Goal: Task Accomplishment & Management: Manage account settings

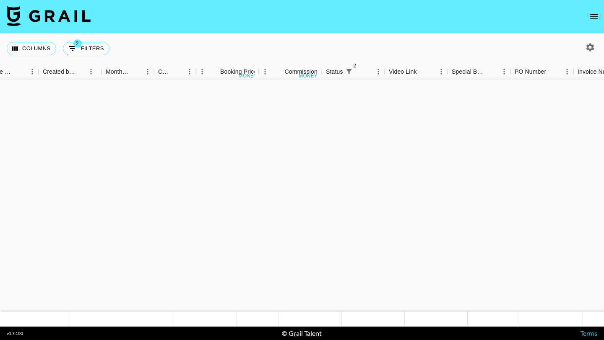
scroll to position [574, 481]
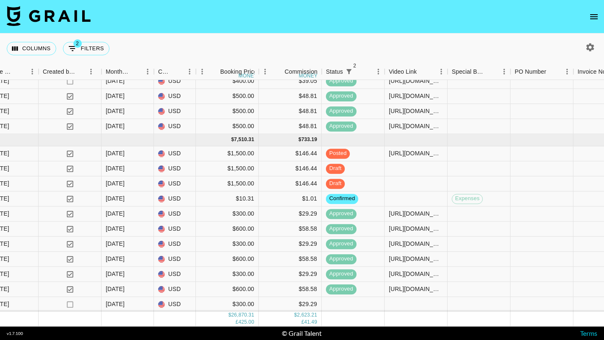
click at [594, 16] on icon "open drawer" at bounding box center [594, 16] width 8 height 5
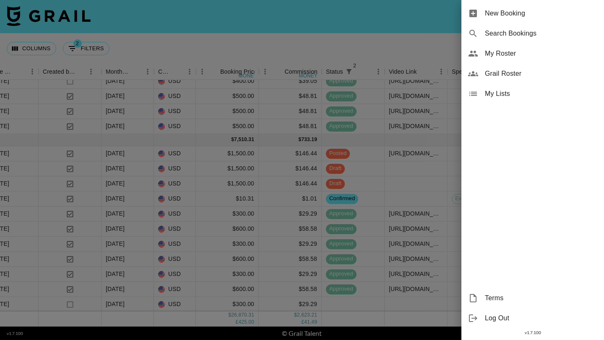
click at [510, 57] on span "My Roster" at bounding box center [541, 54] width 112 height 10
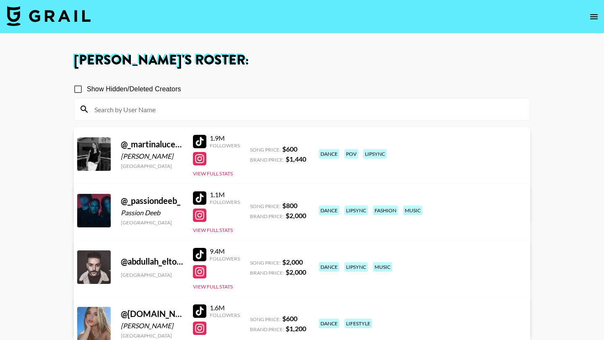
click at [247, 116] on input at bounding box center [306, 109] width 435 height 13
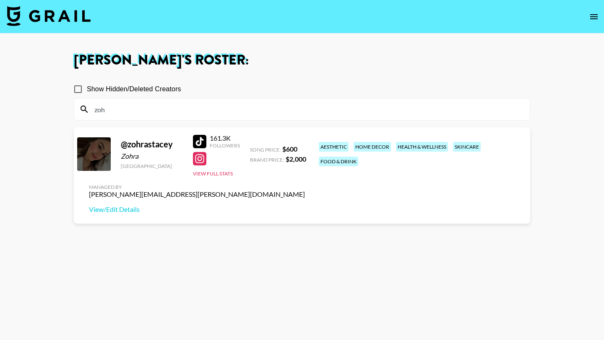
type input "zoh"
click at [202, 143] on div at bounding box center [199, 141] width 13 height 13
click at [42, 18] on img at bounding box center [49, 16] width 84 height 20
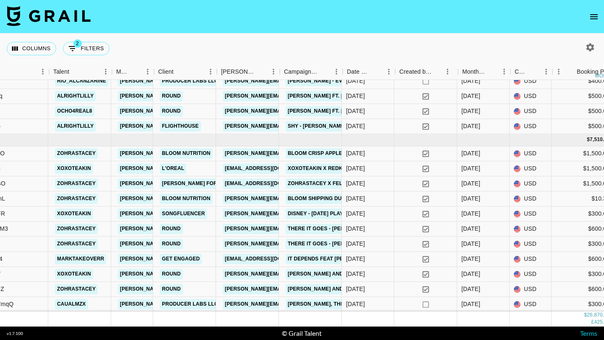
scroll to position [574, 125]
click at [109, 183] on div "zohrastacey" at bounding box center [80, 183] width 63 height 15
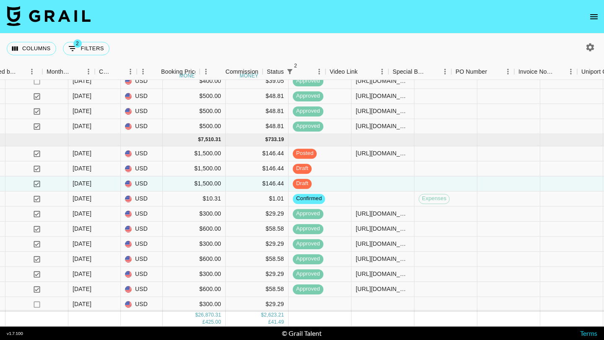
scroll to position [574, 561]
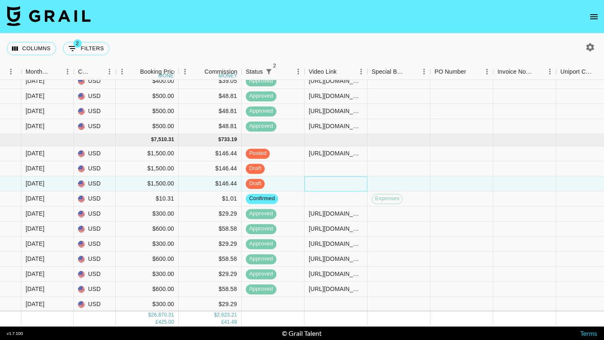
click at [314, 185] on div at bounding box center [335, 183] width 63 height 15
type input "https://www.tiktok.com/@zohrastacey/video/7553069325452610834?is_from_webapp=1&…"
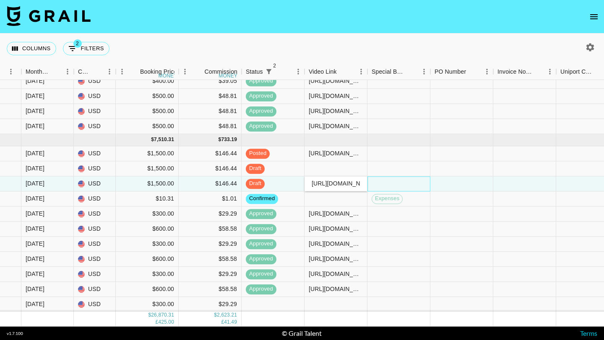
click at [381, 183] on div at bounding box center [398, 183] width 63 height 15
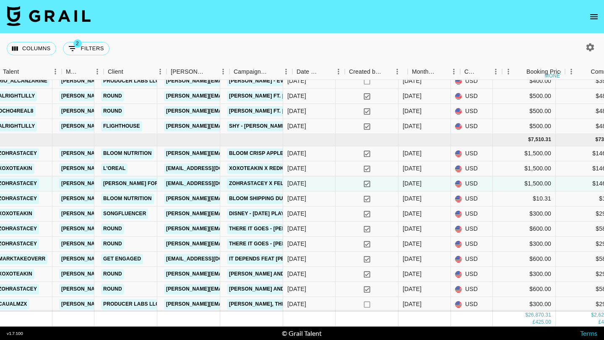
scroll to position [574, 161]
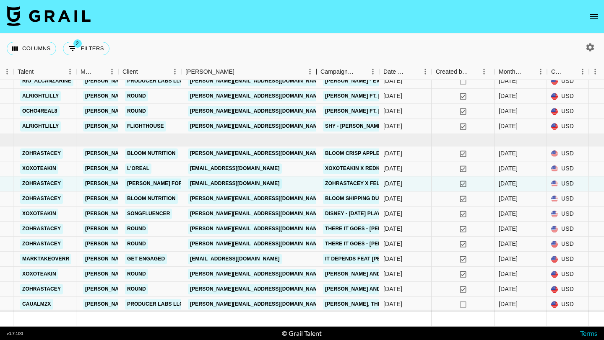
drag, startPoint x: 245, startPoint y: 70, endPoint x: 317, endPoint y: 73, distance: 72.2
click at [317, 73] on div "Booker" at bounding box center [316, 72] width 10 height 16
click at [265, 181] on link "maryam.felor@yahoo.com" at bounding box center [235, 184] width 94 height 10
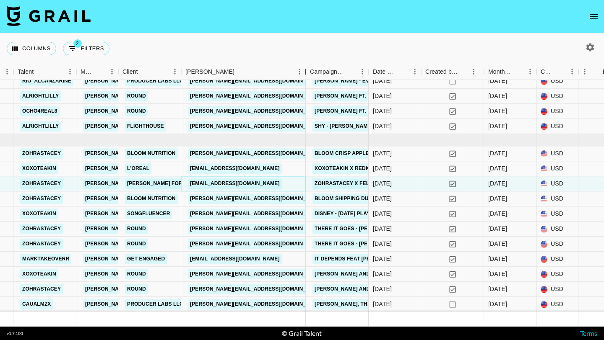
drag, startPoint x: 244, startPoint y: 70, endPoint x: 306, endPoint y: 70, distance: 61.6
click at [306, 70] on div "Booker" at bounding box center [306, 72] width 10 height 16
drag, startPoint x: 274, startPoint y: 183, endPoint x: 187, endPoint y: 182, distance: 87.2
click at [187, 182] on div "maryam.felor@yahoo.com" at bounding box center [243, 183] width 125 height 15
copy link "maryam.felor@yahoo.com"
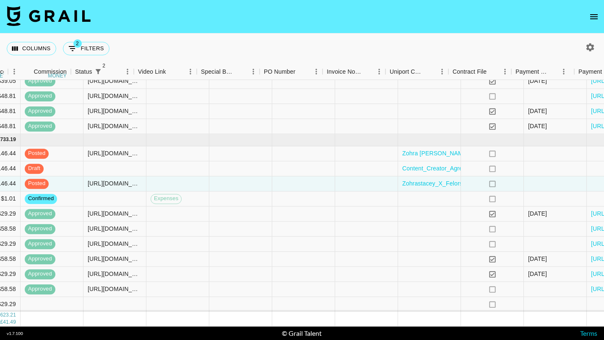
scroll to position [574, 862]
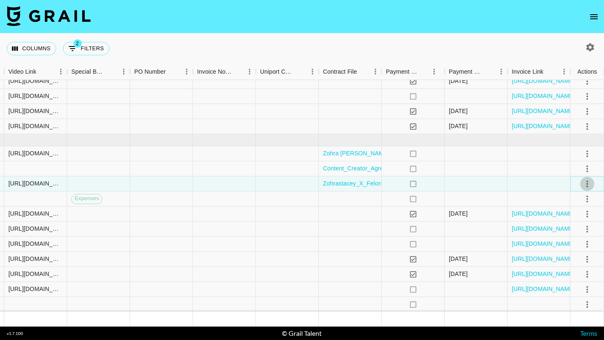
click at [584, 184] on icon "select merge strategy" at bounding box center [587, 184] width 10 height 10
click at [571, 262] on div "Approve" at bounding box center [569, 262] width 26 height 10
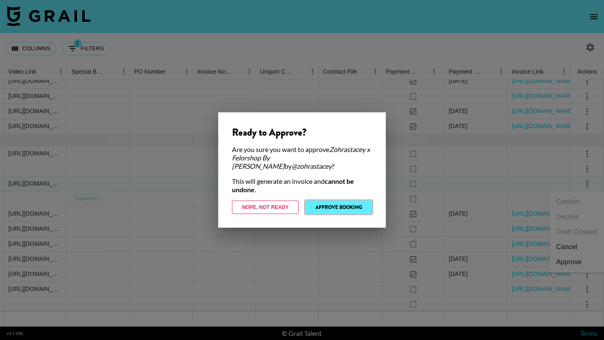
click at [347, 201] on button "Approve Booking" at bounding box center [338, 207] width 67 height 13
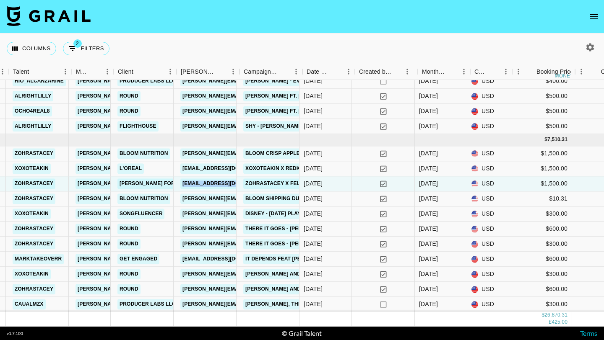
scroll to position [574, 165]
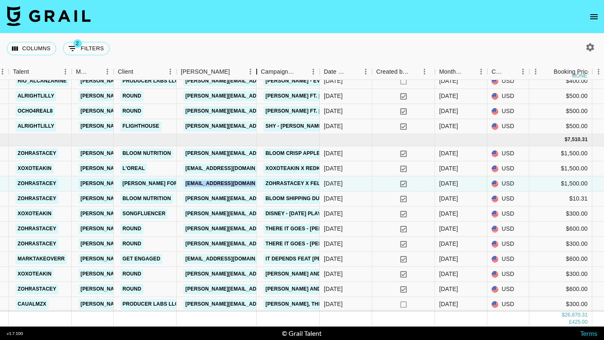
drag, startPoint x: 239, startPoint y: 72, endPoint x: 256, endPoint y: 72, distance: 17.2
click at [256, 72] on div "Booker" at bounding box center [257, 72] width 10 height 16
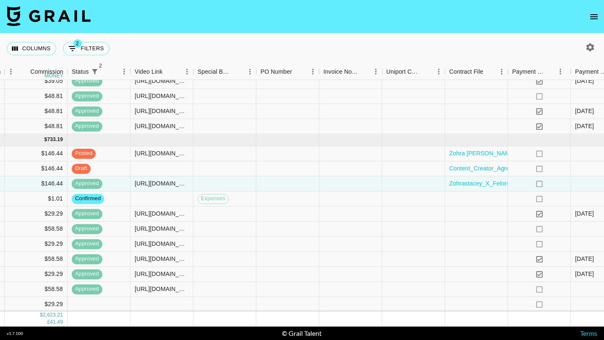
scroll to position [574, 879]
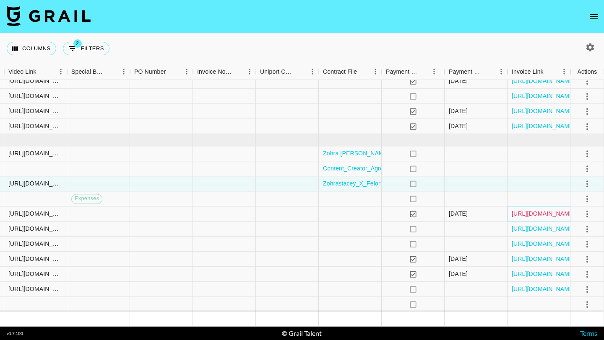
click at [531, 215] on link "https://in.xero.com/dQB7nnjeJxzcEd7UQUsPviLB3Uc7LTyAjg7HzjMO" at bounding box center [542, 214] width 63 height 8
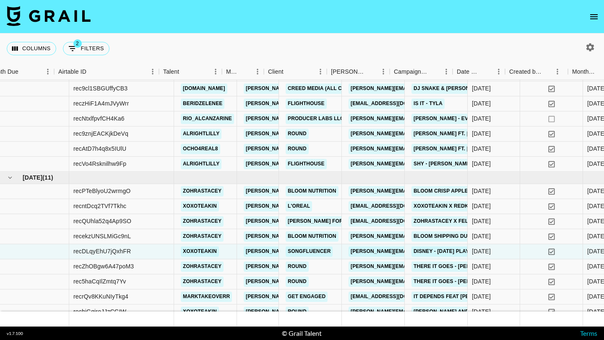
scroll to position [536, 23]
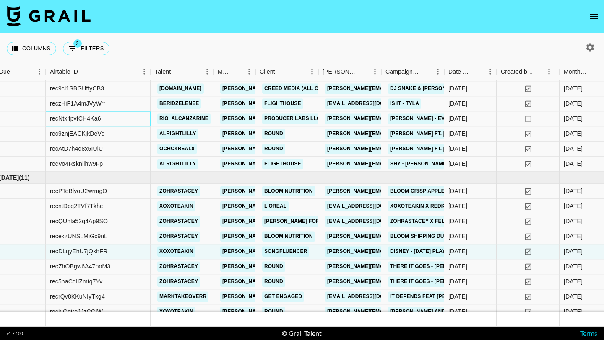
click at [139, 120] on div "recNtxlfpvfCH4Ka6" at bounding box center [98, 119] width 105 height 15
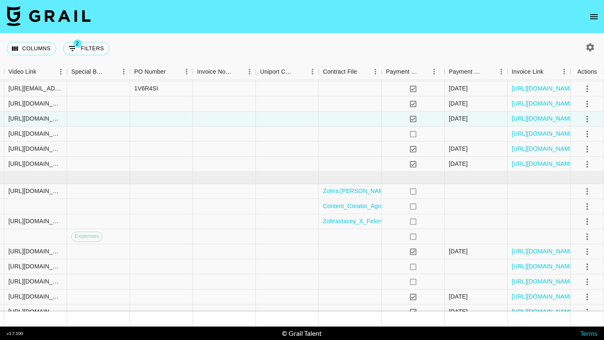
scroll to position [483, 862]
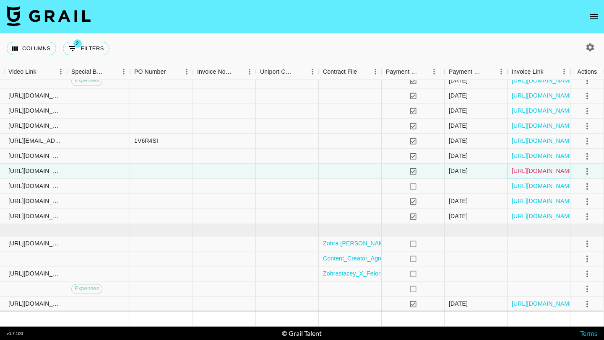
click at [515, 170] on link "https://in.xero.com/CLVkKzi3MnZIF3nI3zbmaLmk1BYNfXKH8UEiNy8C" at bounding box center [542, 171] width 63 height 8
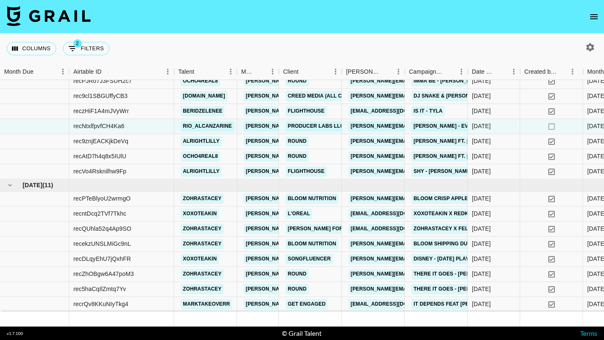
scroll to position [571, 0]
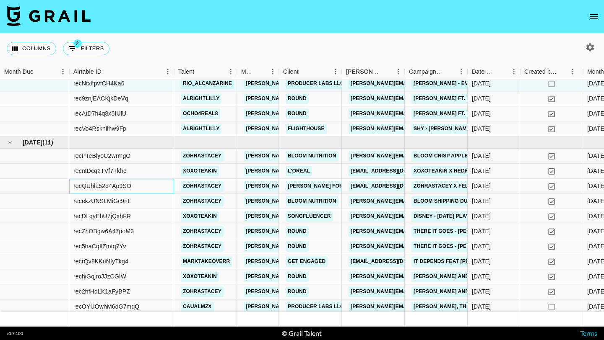
click at [147, 187] on div "recQUhla52q4Ap9SO" at bounding box center [121, 186] width 105 height 15
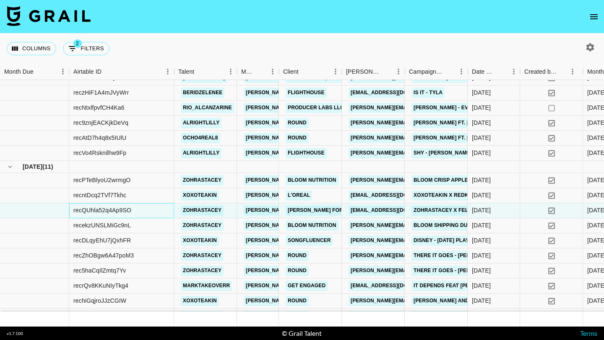
scroll to position [532, 0]
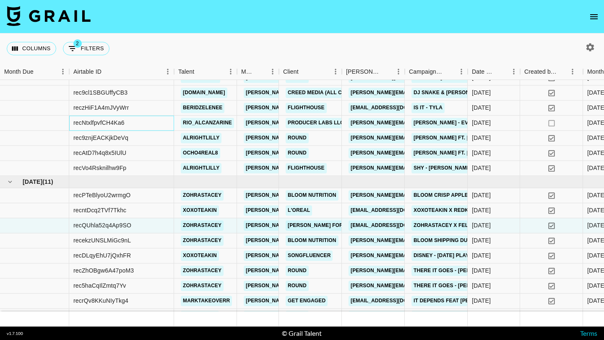
click at [160, 122] on div "recNtxlfpvfCH4Ka6" at bounding box center [121, 123] width 105 height 15
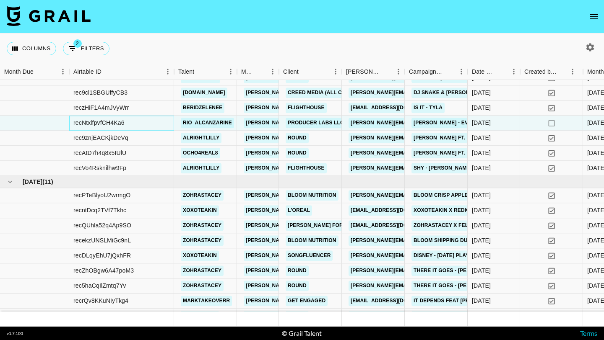
click at [130, 125] on div "recNtxlfpvfCH4Ka6" at bounding box center [121, 123] width 105 height 15
copy div "recNtxlfpvfCH4Ka6"
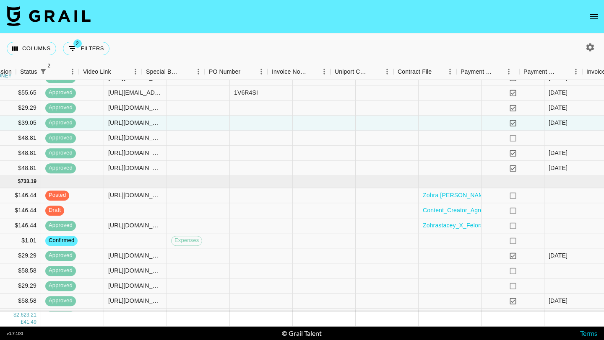
scroll to position [532, 862]
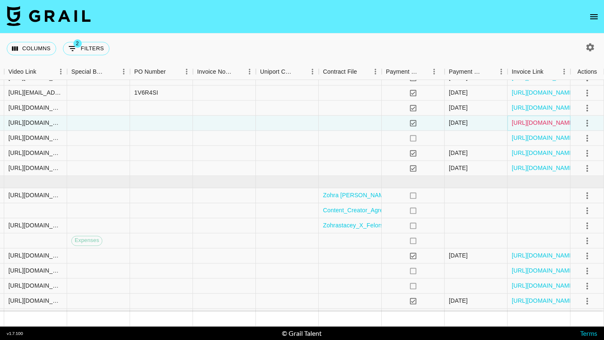
click at [519, 125] on link "https://in.xero.com/CLVkKzi3MnZIF3nI3zbmaLmk1BYNfXKH8UEiNy8C" at bounding box center [542, 123] width 63 height 8
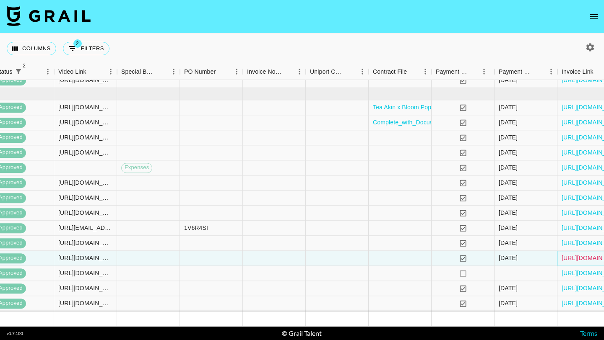
scroll to position [396, 785]
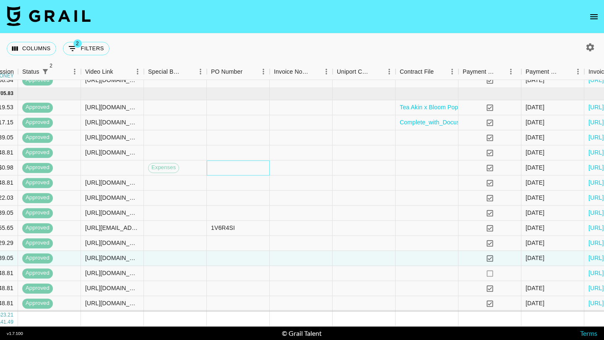
click at [215, 167] on div at bounding box center [238, 168] width 63 height 15
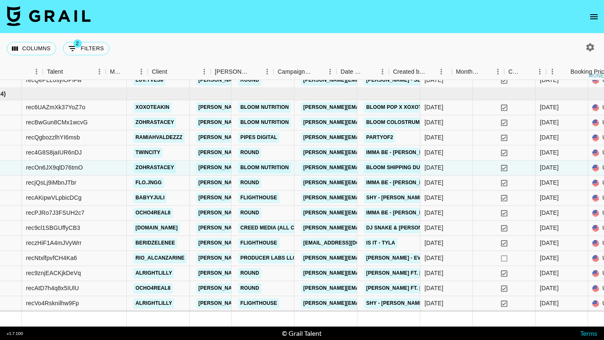
scroll to position [396, 0]
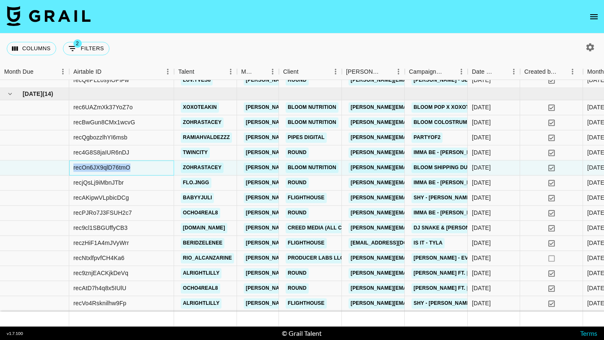
drag, startPoint x: 133, startPoint y: 168, endPoint x: 72, endPoint y: 169, distance: 61.6
click at [72, 169] on div "recOn6JX9qlD76tmO" at bounding box center [121, 168] width 105 height 15
copy div "recOn6JX9qlD76tmO"
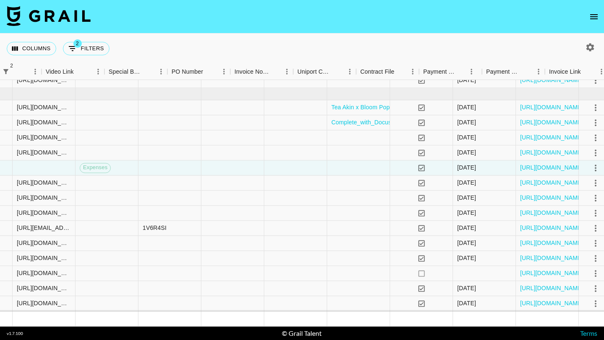
scroll to position [396, 862]
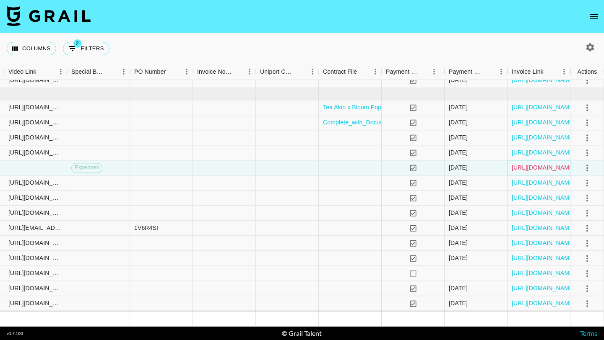
click at [528, 165] on link "https://in.xero.com/CDUQ4tNoqqcNgQMLKd3WsfUAGgb5KO0yeRZxXyRI" at bounding box center [542, 168] width 63 height 8
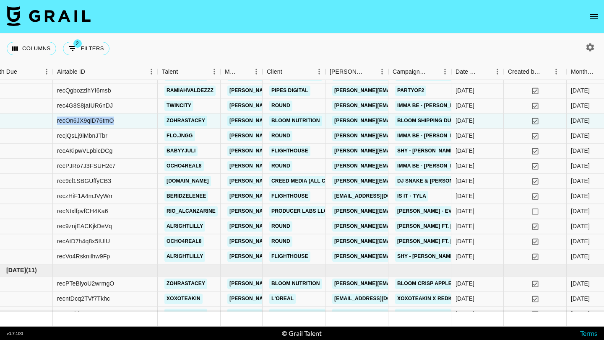
scroll to position [442, 16]
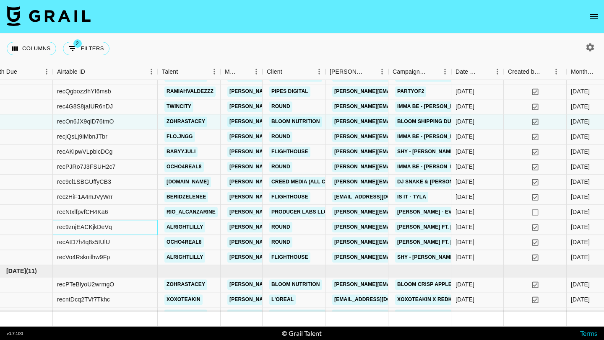
click at [144, 227] on div "rec9znjEACKjkDeVq" at bounding box center [105, 227] width 105 height 15
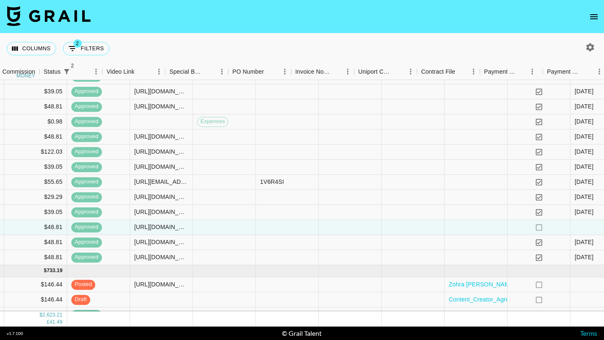
scroll to position [442, 862]
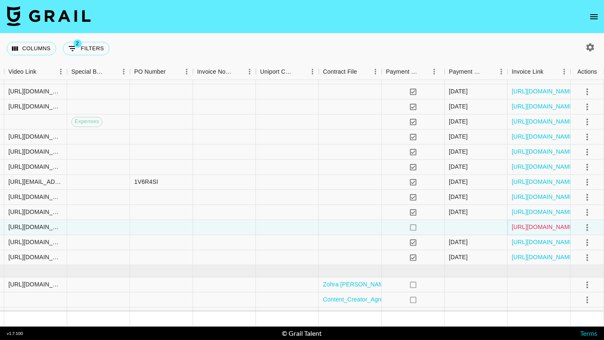
click at [517, 228] on link "https://in.xero.com/061PJNMvFaqWIfX22PUW2XTXDD3HL7QhUETycTxK" at bounding box center [542, 227] width 63 height 8
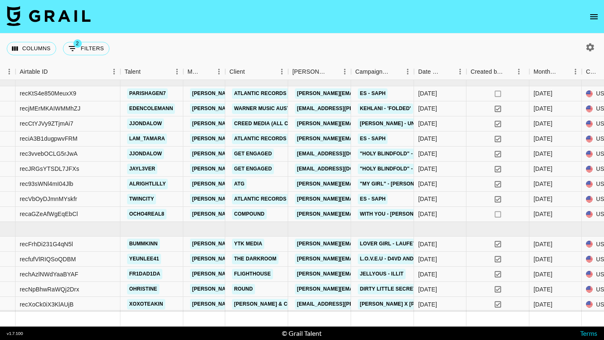
scroll to position [4, 54]
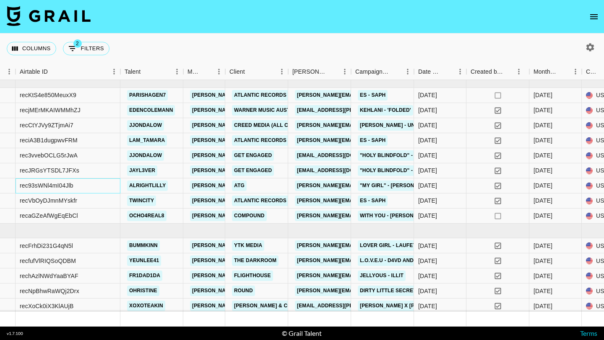
click at [113, 183] on div "rec93sWNl4mI04Jlb" at bounding box center [68, 186] width 105 height 15
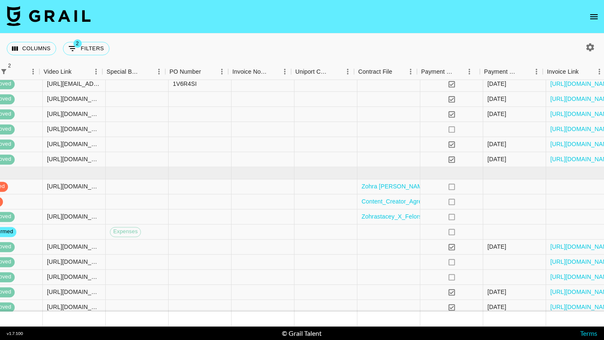
scroll to position [540, 822]
click at [314, 132] on div at bounding box center [326, 129] width 63 height 15
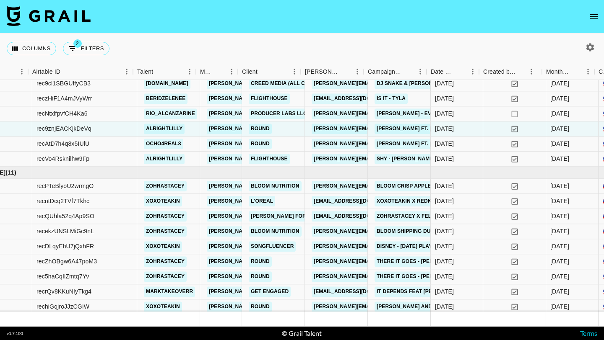
scroll to position [541, 0]
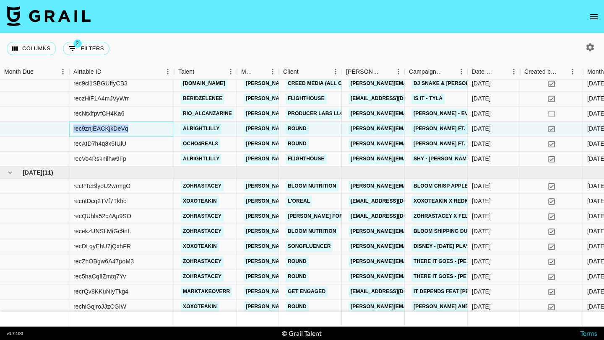
drag, startPoint x: 132, startPoint y: 130, endPoint x: 72, endPoint y: 129, distance: 60.8
click at [72, 129] on div "rec9znjEACKjkDeVq" at bounding box center [121, 129] width 105 height 15
copy div "rec9znjEACKjkDeVq"
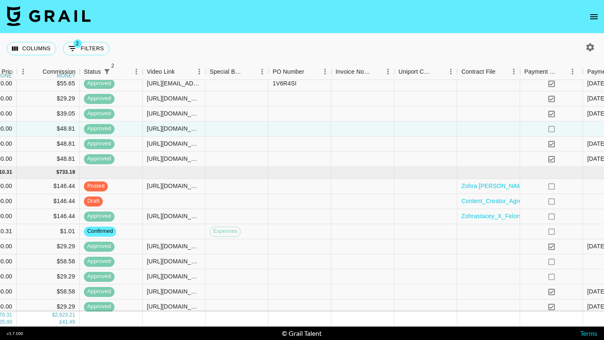
scroll to position [541, 862]
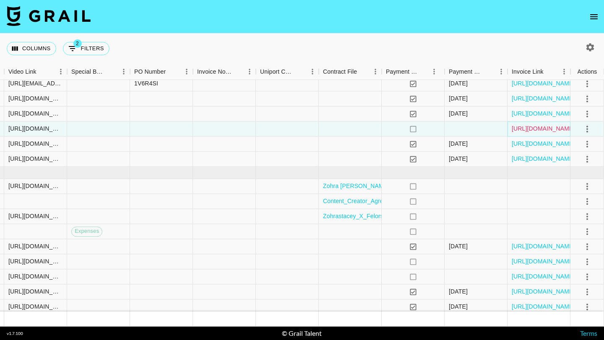
click at [527, 132] on link "https://in.xero.com/061PJNMvFaqWIfX22PUW2XTXDD3HL7QhUETycTxK" at bounding box center [542, 129] width 63 height 8
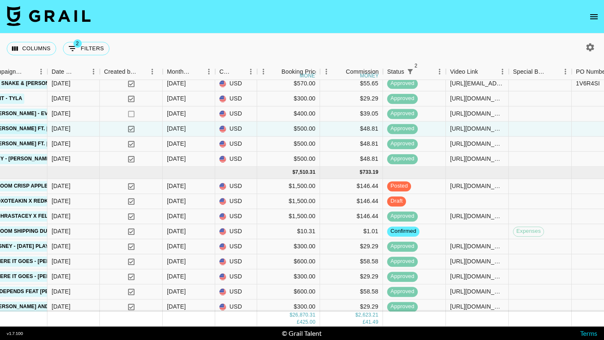
scroll to position [574, 420]
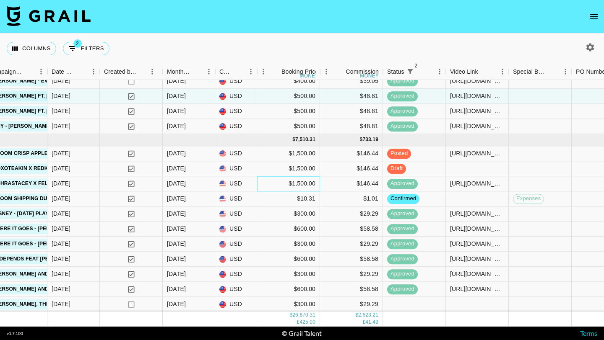
click at [282, 186] on div "$1,500.00" at bounding box center [288, 183] width 63 height 15
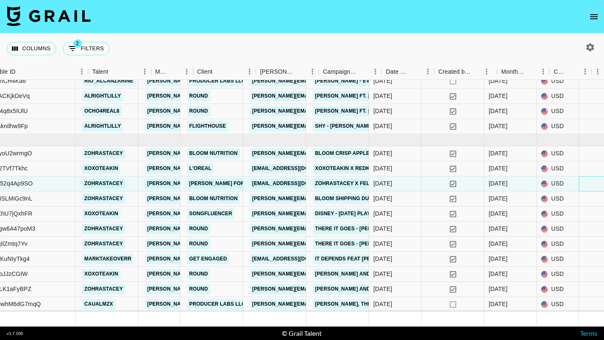
scroll to position [574, 106]
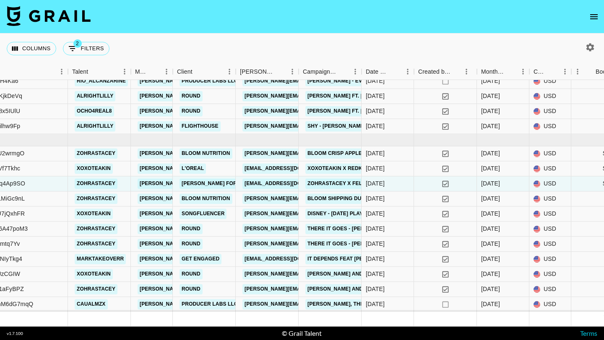
click at [594, 16] on icon "open drawer" at bounding box center [594, 16] width 8 height 5
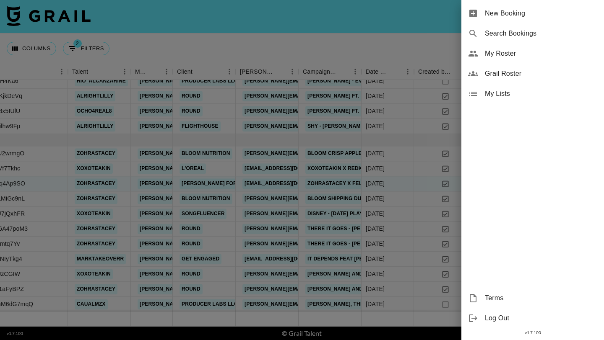
click at [510, 59] on div "My Roster" at bounding box center [532, 54] width 143 height 20
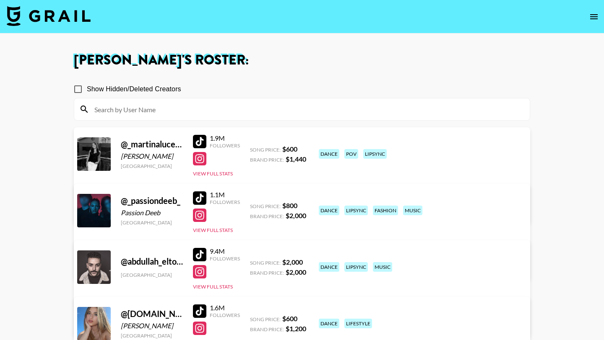
click at [203, 85] on div "Show Hidden/Deleted Creators" at bounding box center [302, 89] width 456 height 18
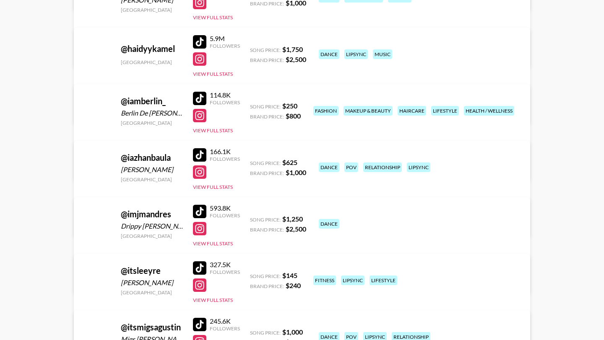
scroll to position [3127, 0]
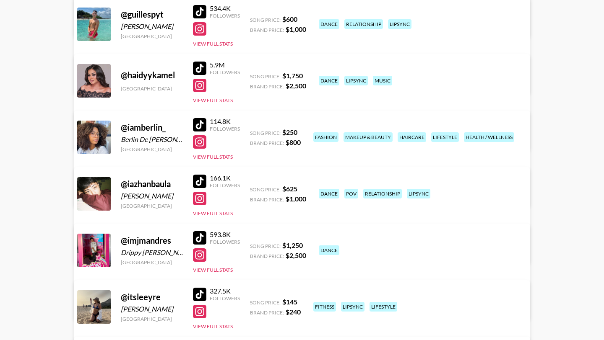
click at [196, 124] on div at bounding box center [199, 124] width 13 height 13
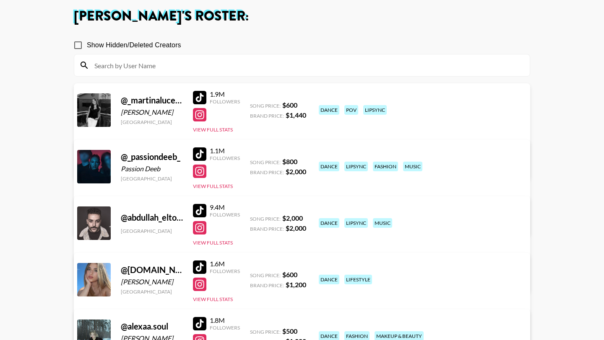
scroll to position [0, 0]
